Goal: Find specific page/section: Find specific page/section

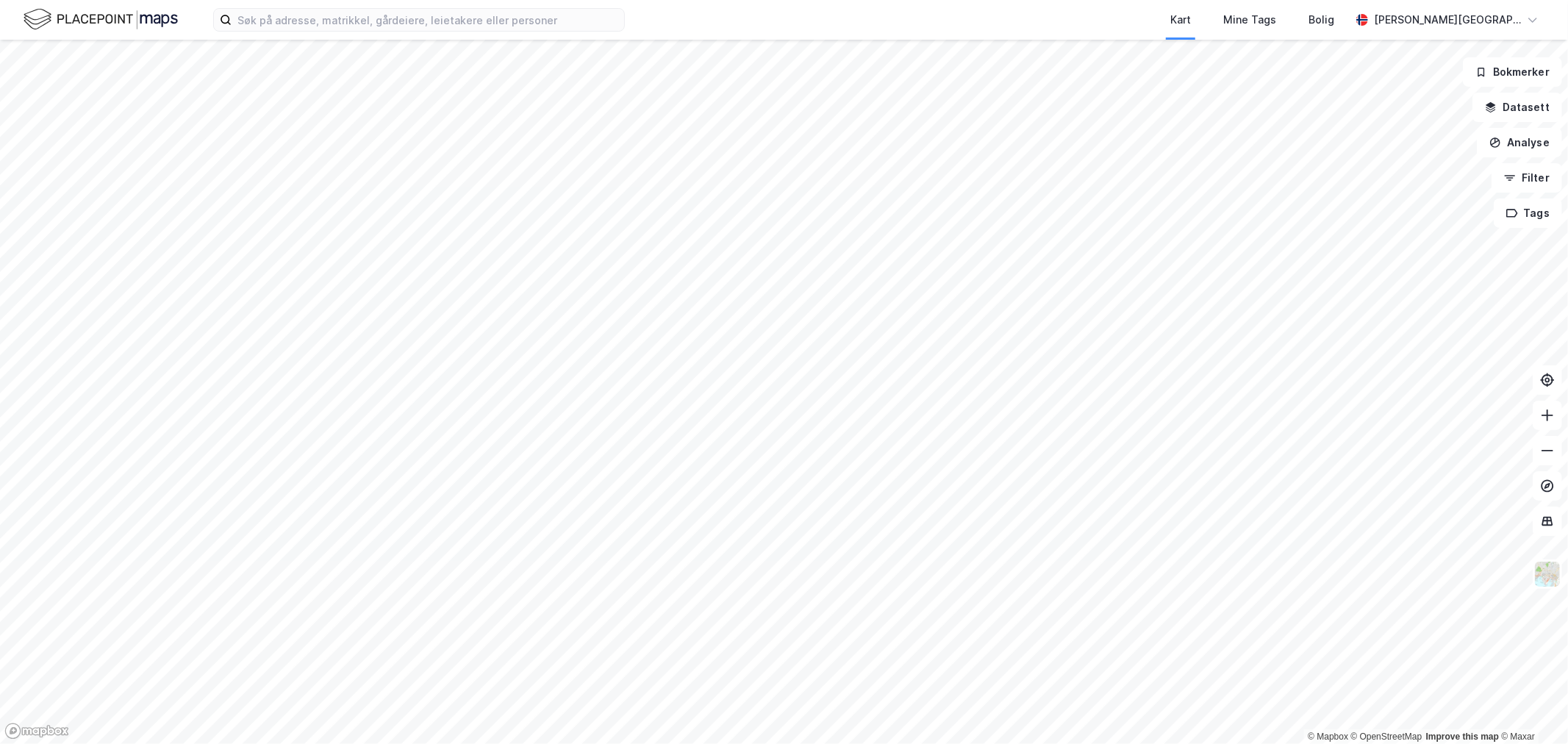
click at [473, 3] on div "Kart Mine Tags Bolig [PERSON_NAME][GEOGRAPHIC_DATA]" at bounding box center [784, 20] width 1568 height 40
click at [464, 6] on div "Kart Mine Tags Bolig [PERSON_NAME][GEOGRAPHIC_DATA]" at bounding box center [784, 20] width 1568 height 40
click at [459, 10] on input at bounding box center [427, 20] width 393 height 22
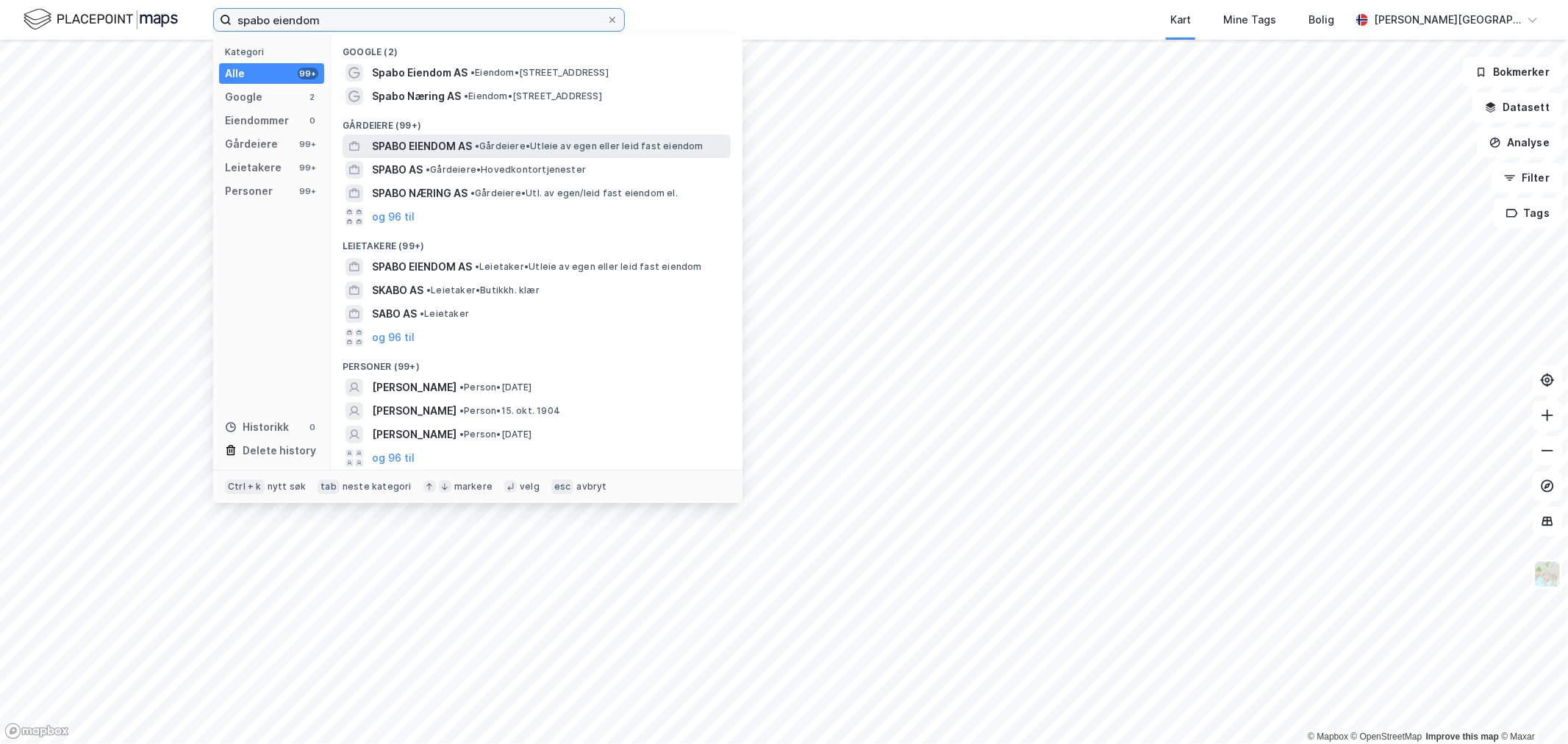
type input "spabo eiendom"
click at [471, 142] on span "SPABO EIENDOM AS" at bounding box center [422, 146] width 100 height 18
